Goal: Task Accomplishment & Management: Manage account settings

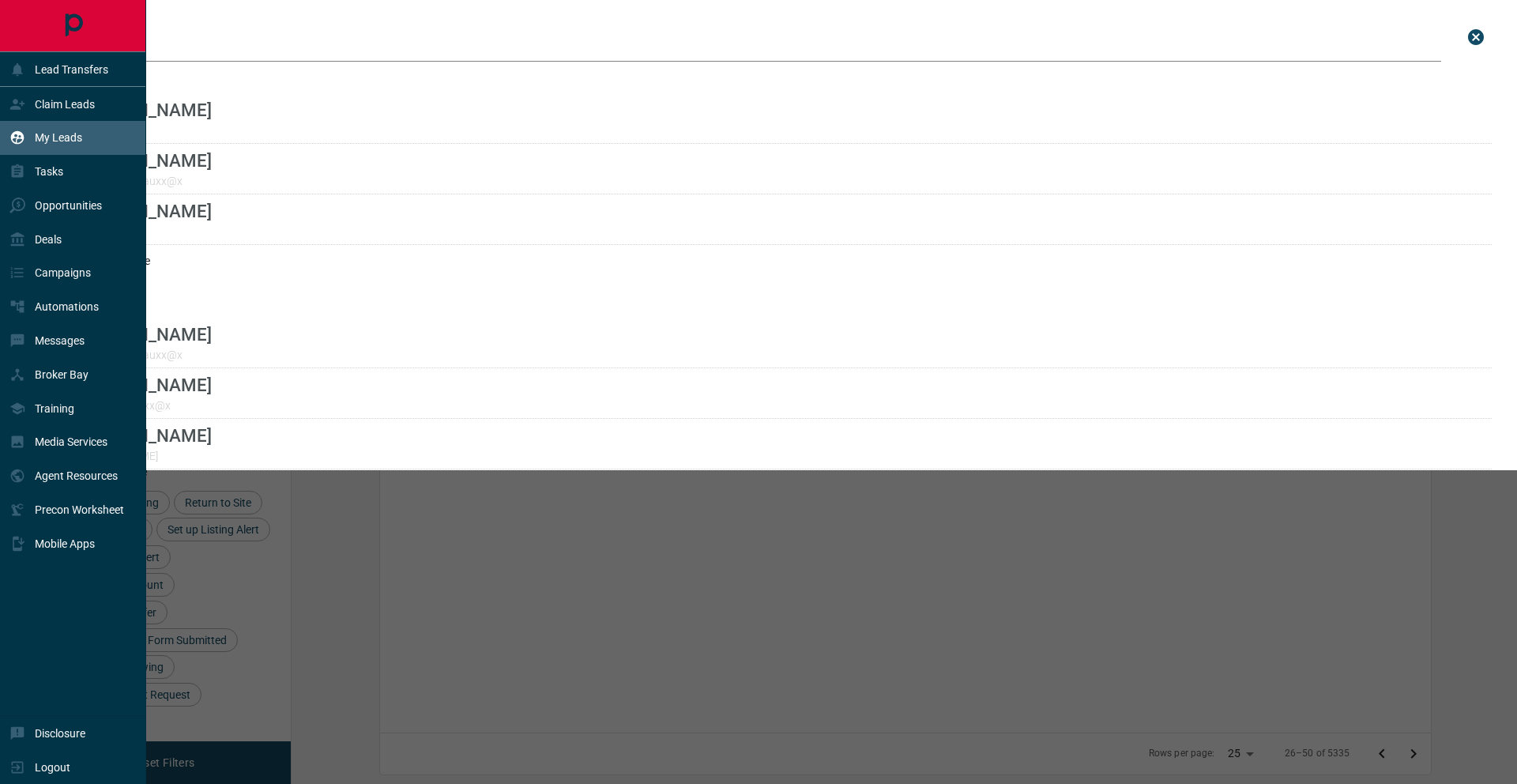
scroll to position [630, 1206]
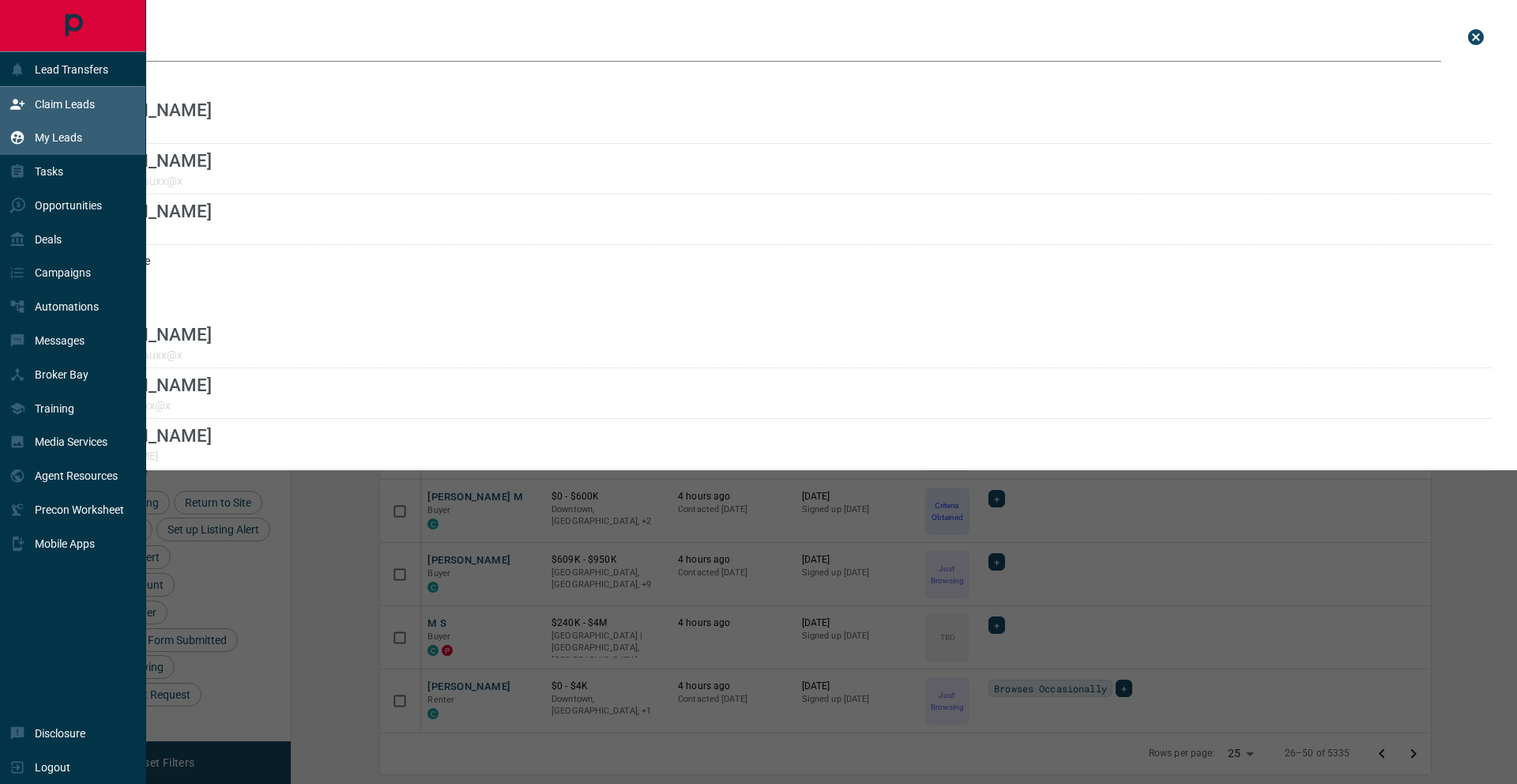
click at [37, 116] on div "Claim Leads" at bounding box center [73, 104] width 146 height 34
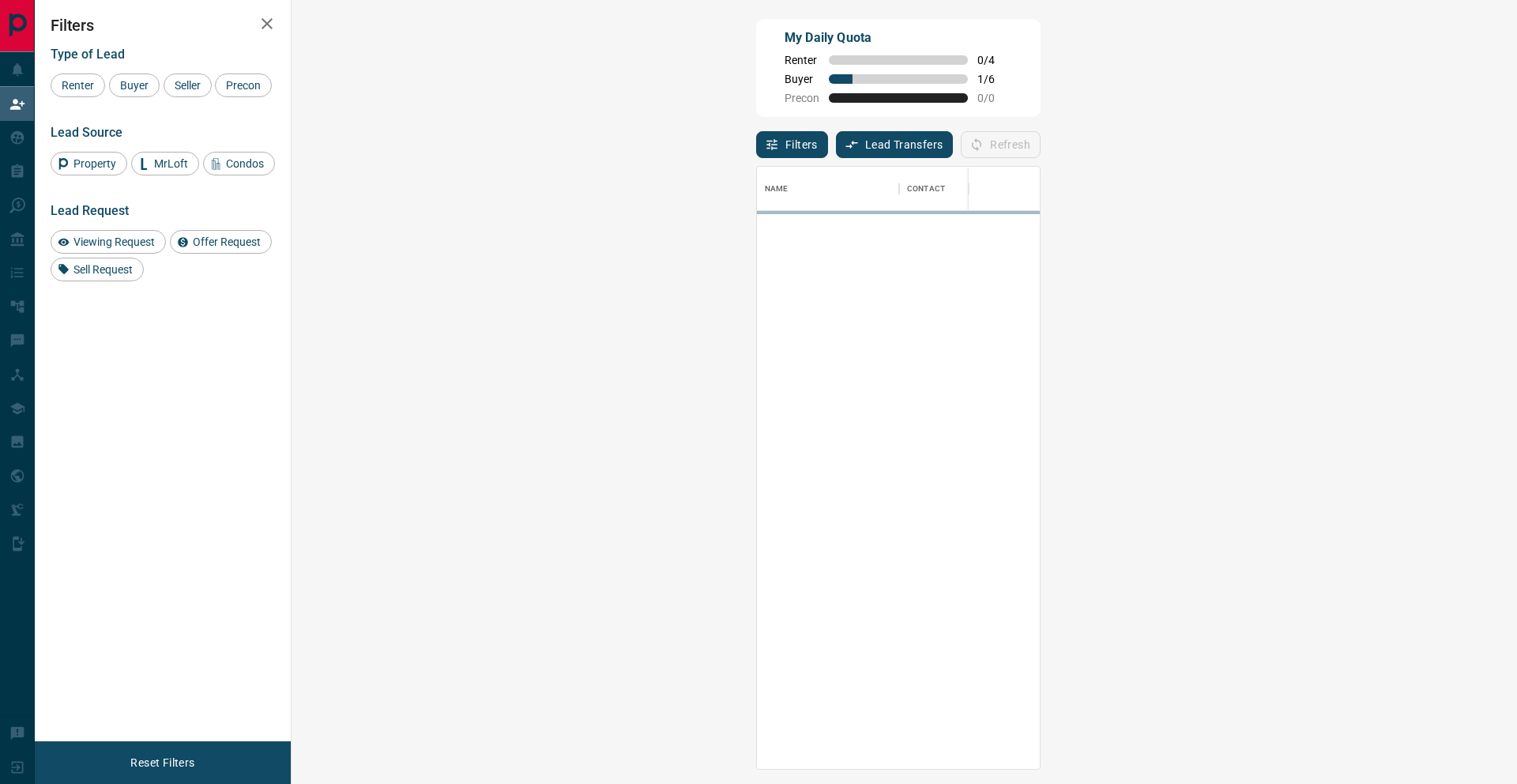
scroll to position [589, 1179]
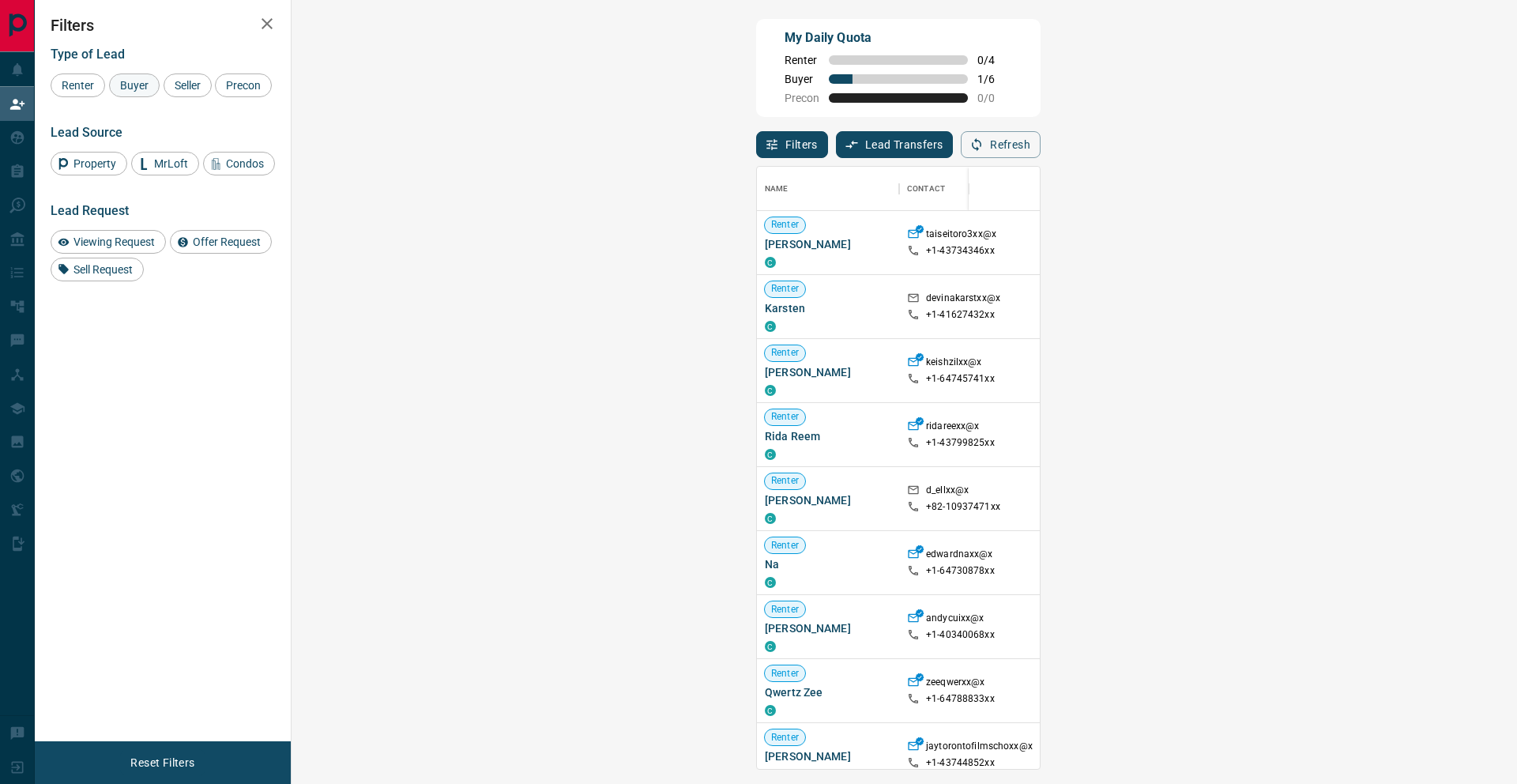
click at [140, 93] on div "Buyer" at bounding box center [134, 85] width 50 height 24
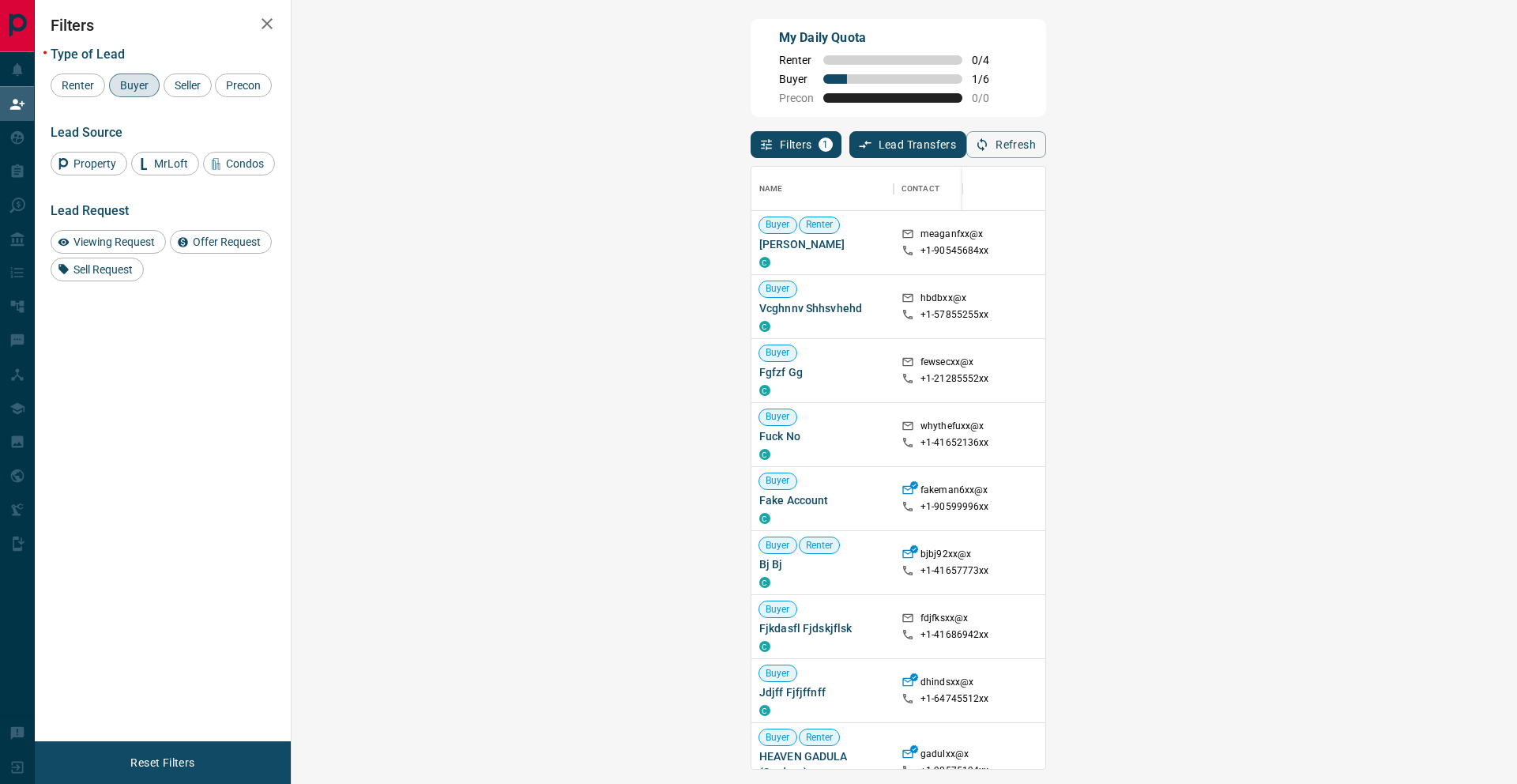
click at [1349, 244] on icon at bounding box center [1354, 242] width 11 height 11
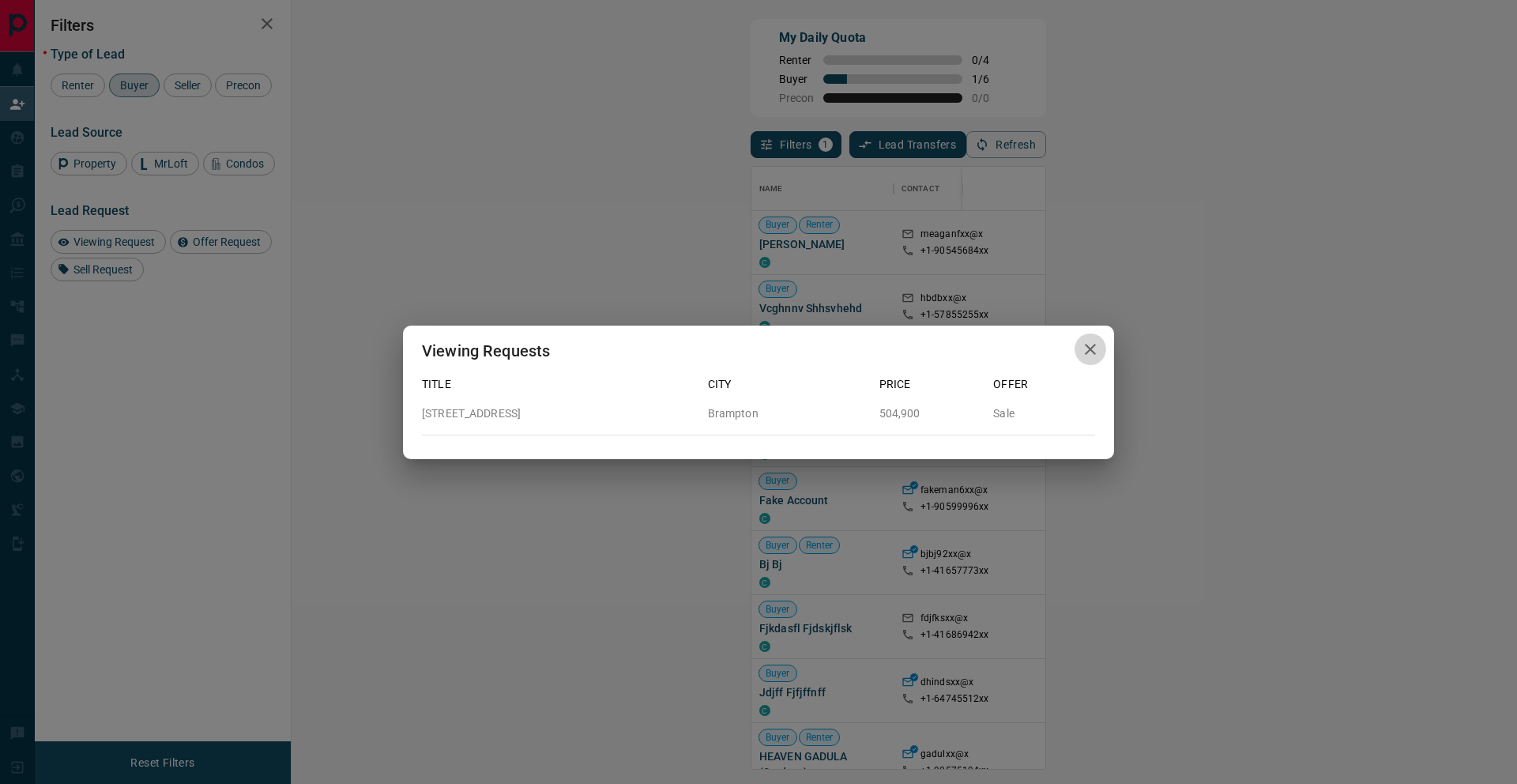
click at [1086, 349] on icon "button" at bounding box center [1090, 349] width 19 height 19
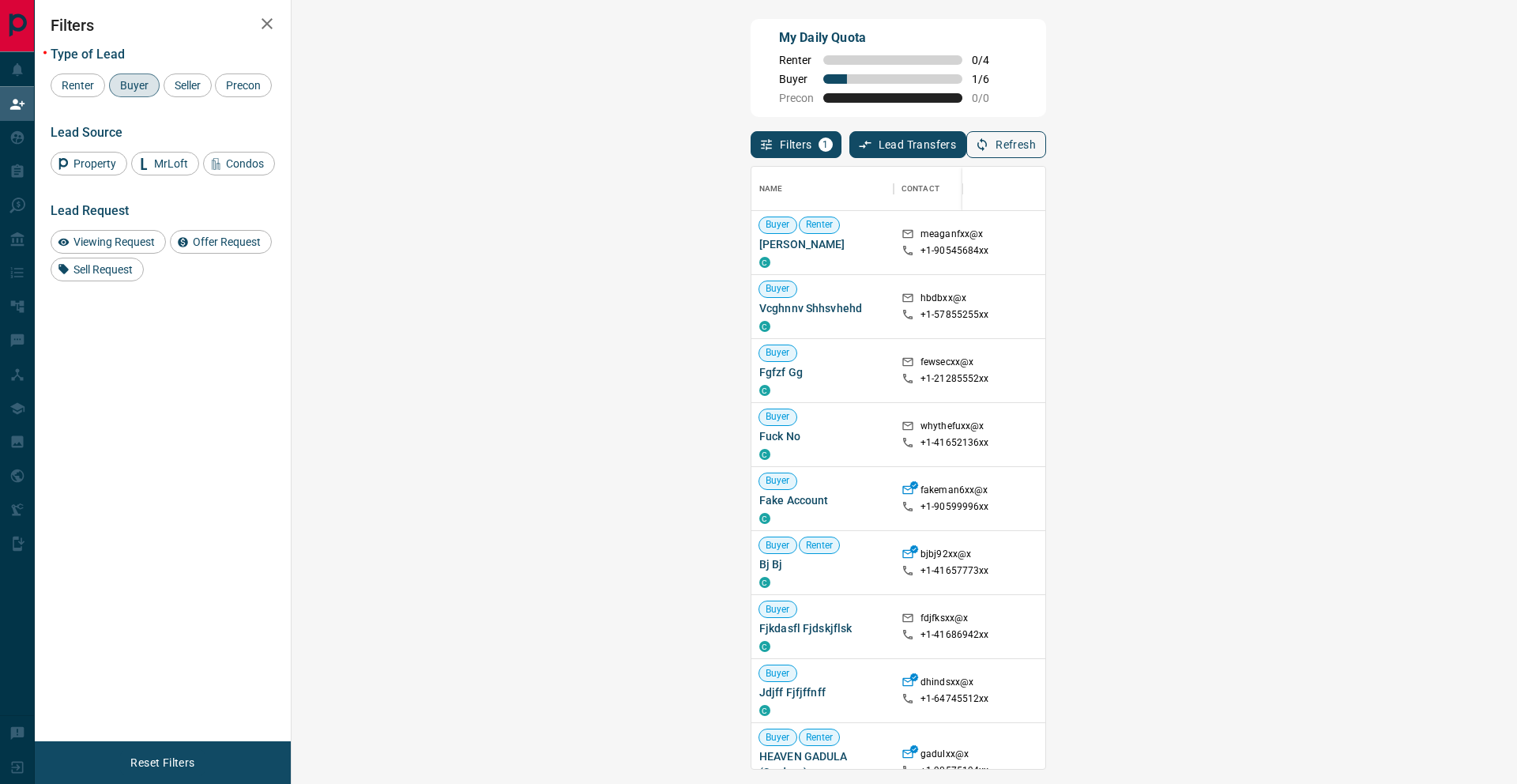
click at [989, 147] on icon "button" at bounding box center [981, 145] width 14 height 14
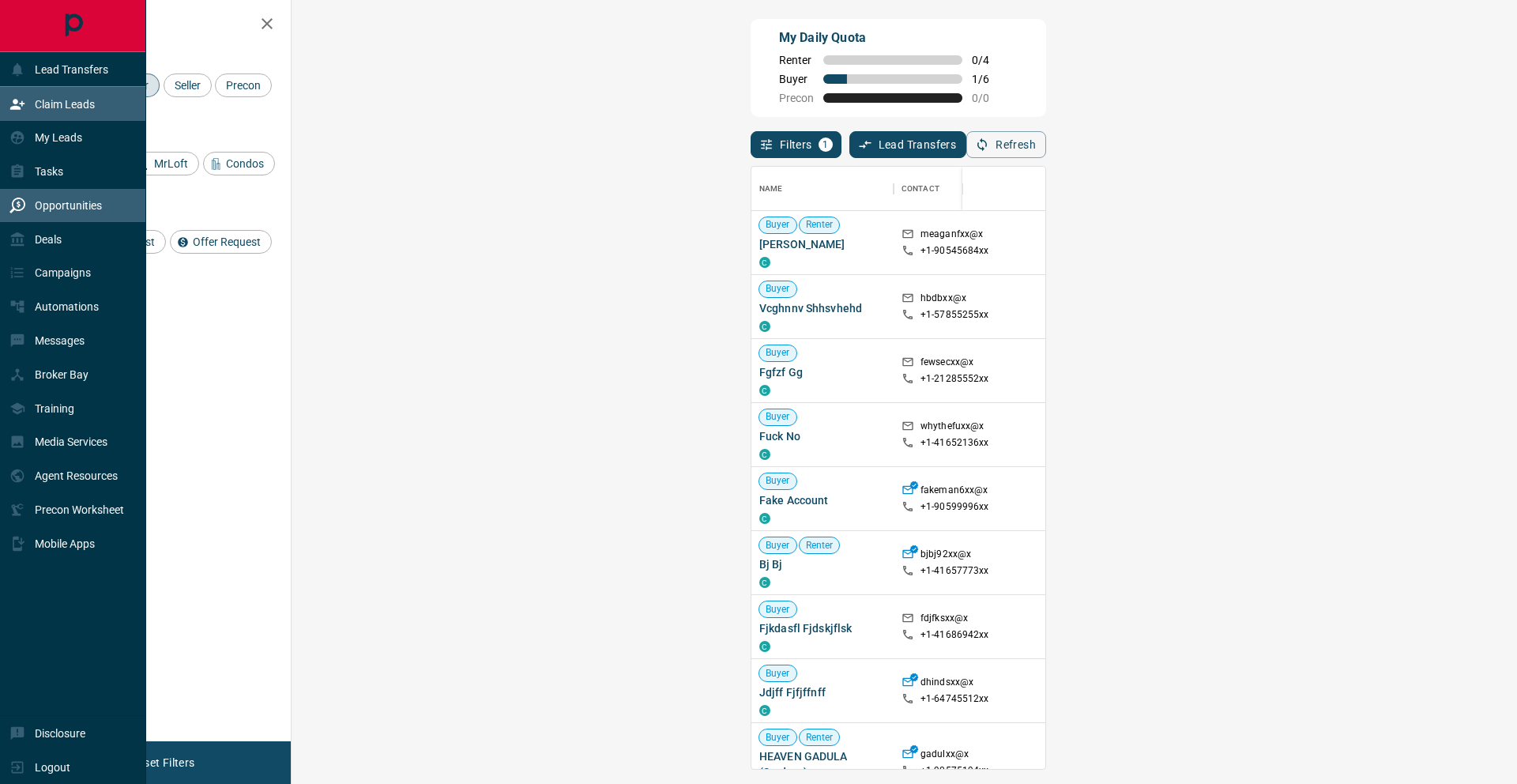
click at [60, 190] on div "Opportunities" at bounding box center [73, 206] width 146 height 34
